Goal: Transaction & Acquisition: Purchase product/service

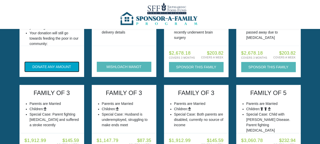
click at [71, 67] on button "DONATE ANY AMOUNT" at bounding box center [52, 67] width 54 height 10
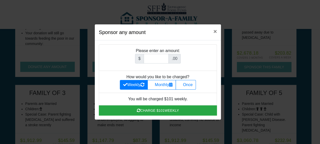
scroll to position [53, 0]
click at [189, 83] on label "Once" at bounding box center [186, 85] width 20 height 10
click at [182, 83] on input "Once" at bounding box center [180, 83] width 3 height 3
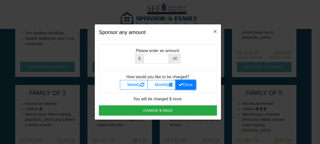
radio input "true"
click at [155, 58] on input "Amount (to the nearest dollar)" at bounding box center [156, 59] width 25 height 10
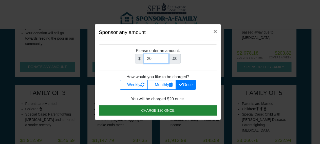
type input "20"
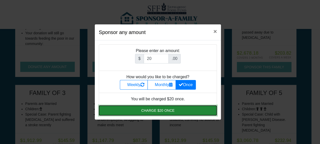
click at [160, 108] on button "Charge $20 once" at bounding box center [158, 110] width 118 height 10
